Goal: Task Accomplishment & Management: Complete application form

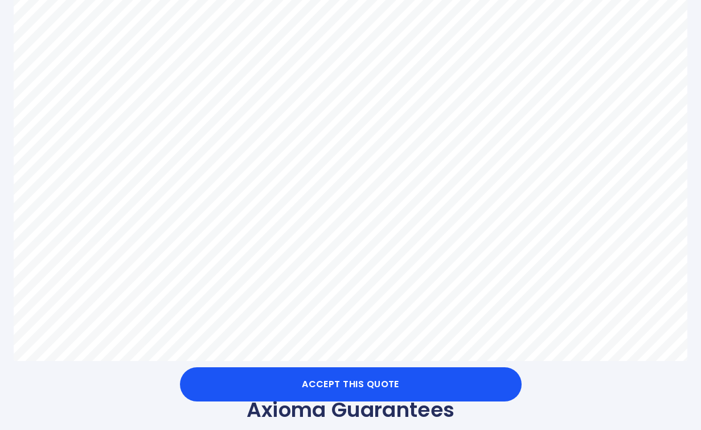
scroll to position [615, 0]
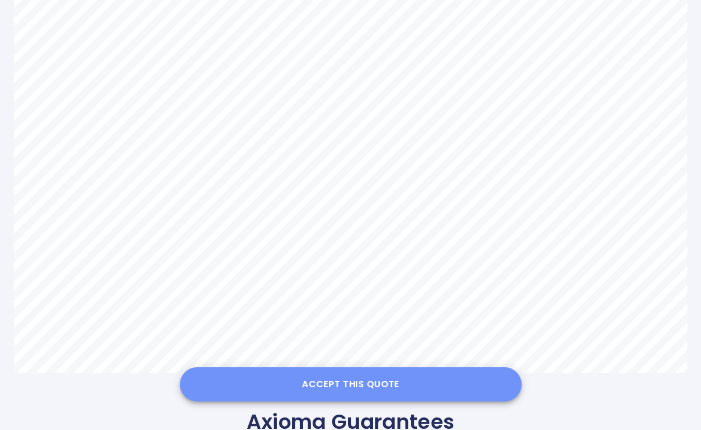
click at [359, 378] on button "Accept this Quote" at bounding box center [351, 384] width 342 height 34
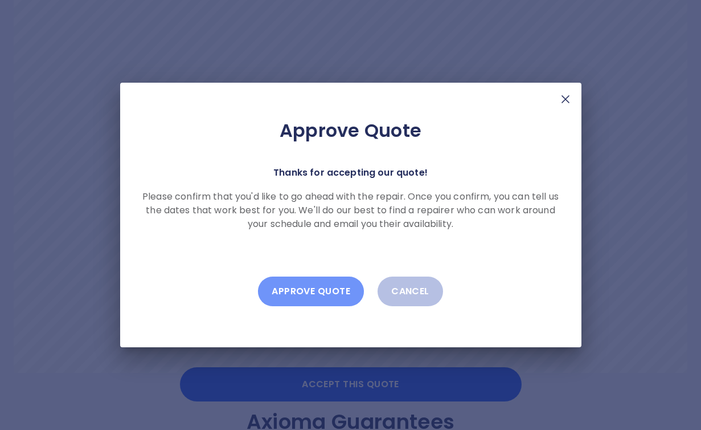
click at [307, 287] on button "Approve Quote" at bounding box center [311, 291] width 106 height 30
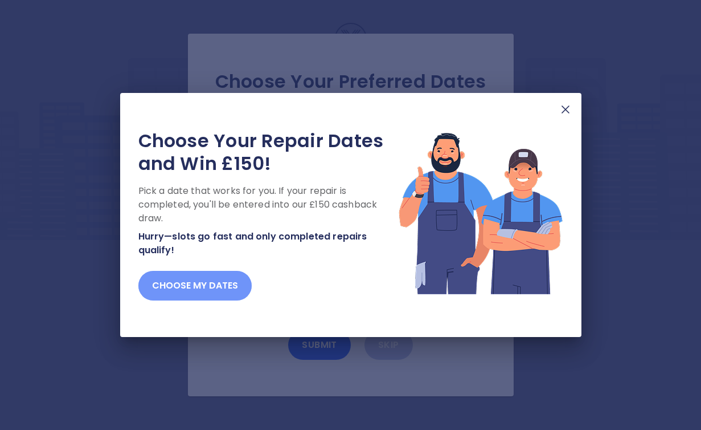
click at [207, 283] on button "Choose my dates" at bounding box center [194, 286] width 113 height 30
click at [184, 284] on button "Choose my dates" at bounding box center [194, 286] width 113 height 30
click at [218, 288] on button "Choose my dates" at bounding box center [194, 286] width 113 height 30
click at [197, 284] on button "Choose my dates" at bounding box center [194, 286] width 113 height 30
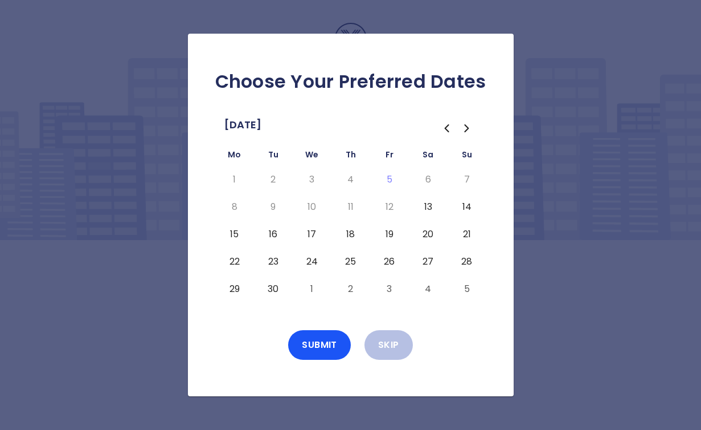
click at [426, 202] on button "13" at bounding box center [428, 207] width 21 height 18
click at [318, 341] on button "Submit" at bounding box center [319, 345] width 63 height 30
